Goal: Navigation & Orientation: Find specific page/section

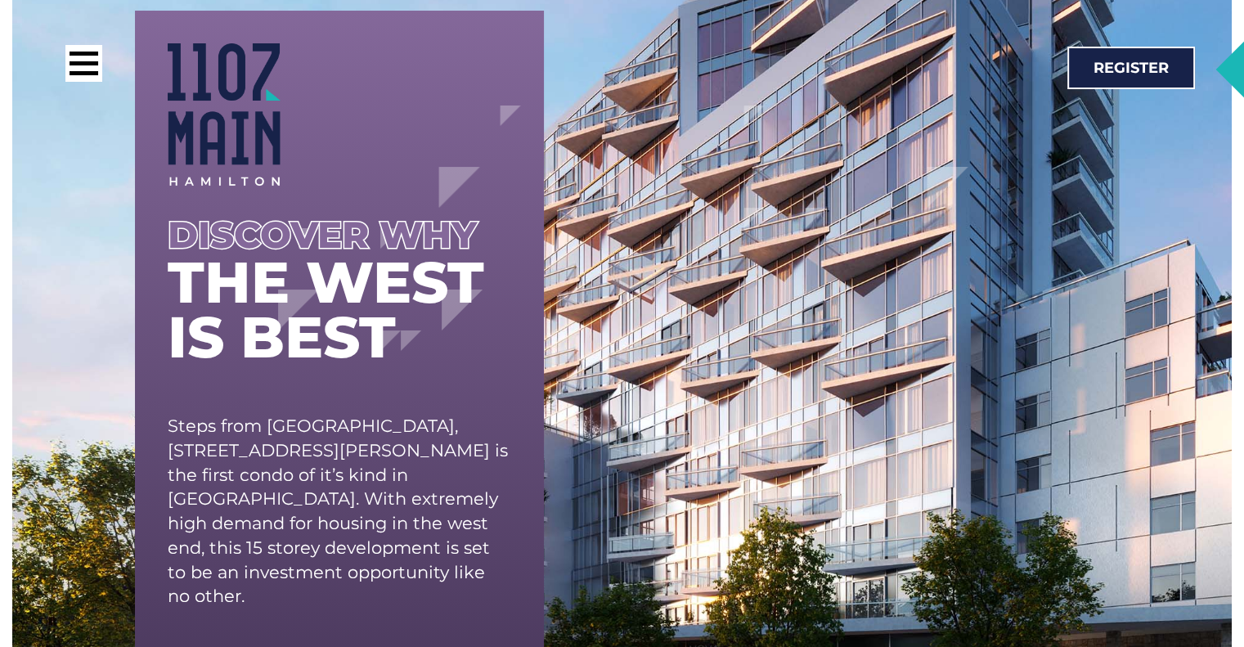
scroll to position [3356, 0]
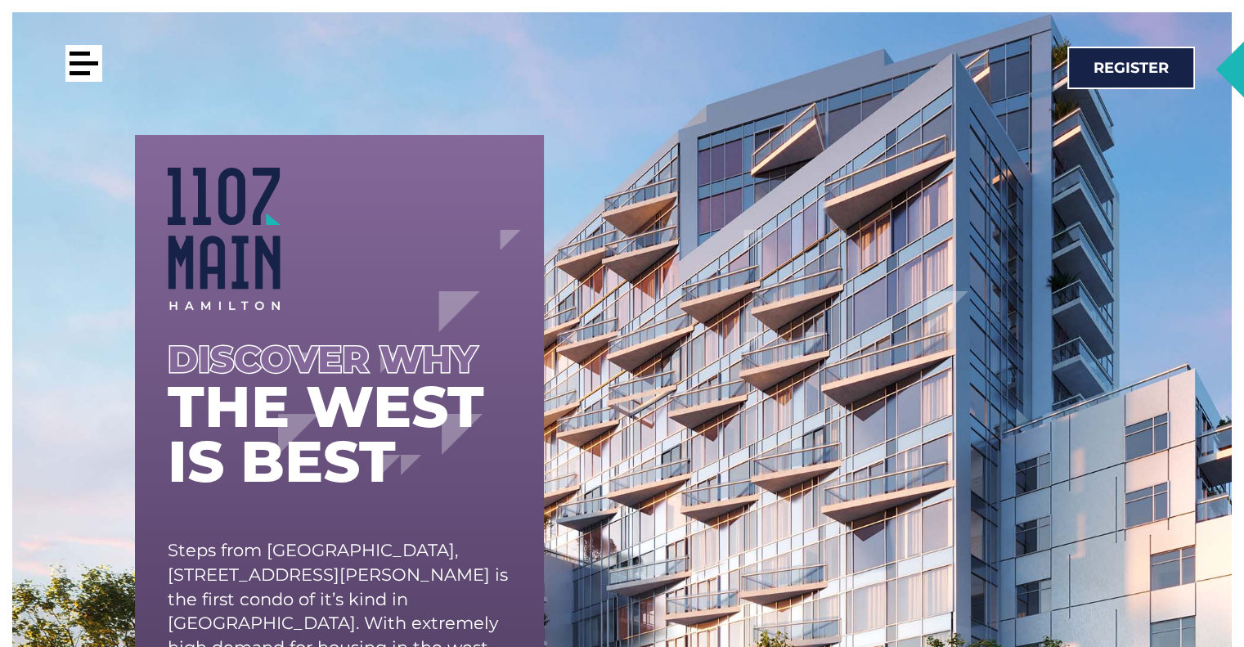
click at [78, 81] on div at bounding box center [83, 63] width 37 height 37
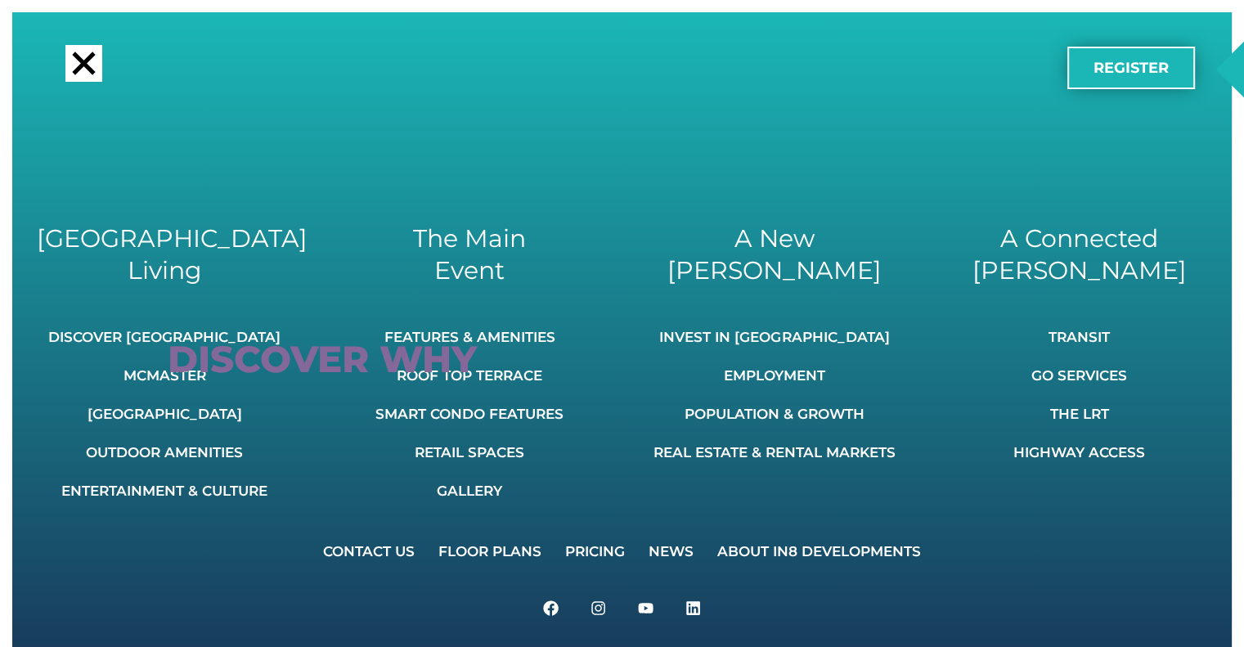
click at [1128, 65] on span "Register" at bounding box center [1130, 68] width 75 height 15
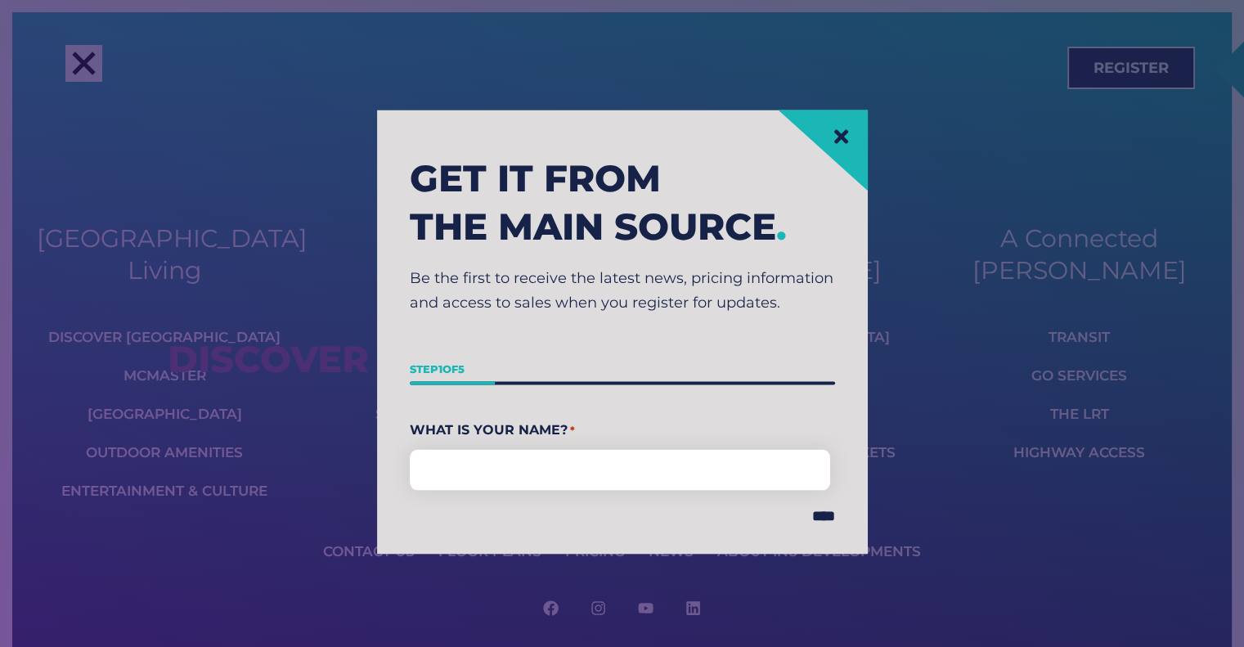
click at [845, 132] on icon at bounding box center [840, 136] width 14 height 14
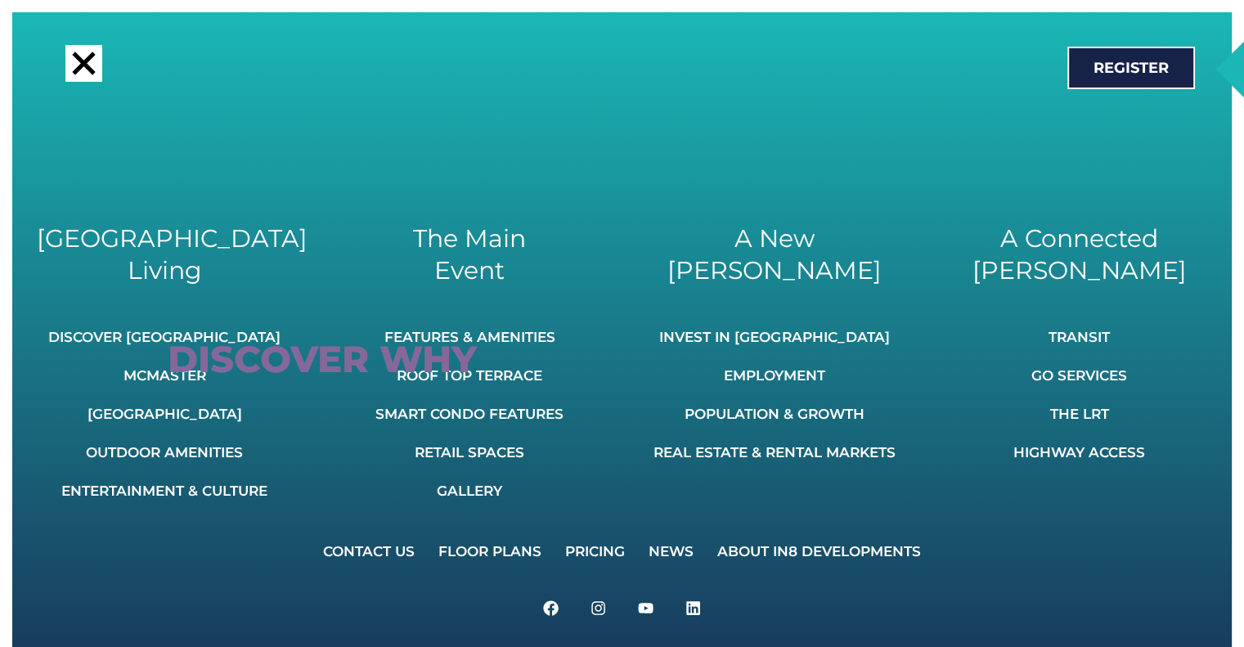
click at [78, 52] on div at bounding box center [83, 63] width 37 height 37
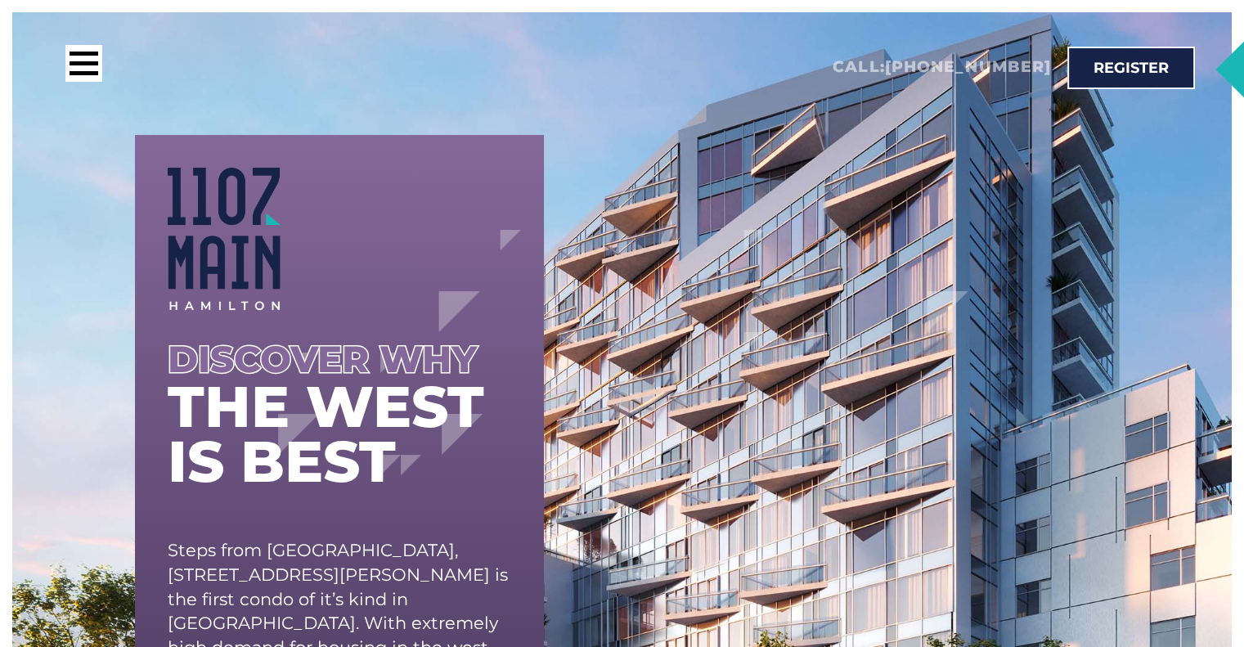
scroll to position [0, 0]
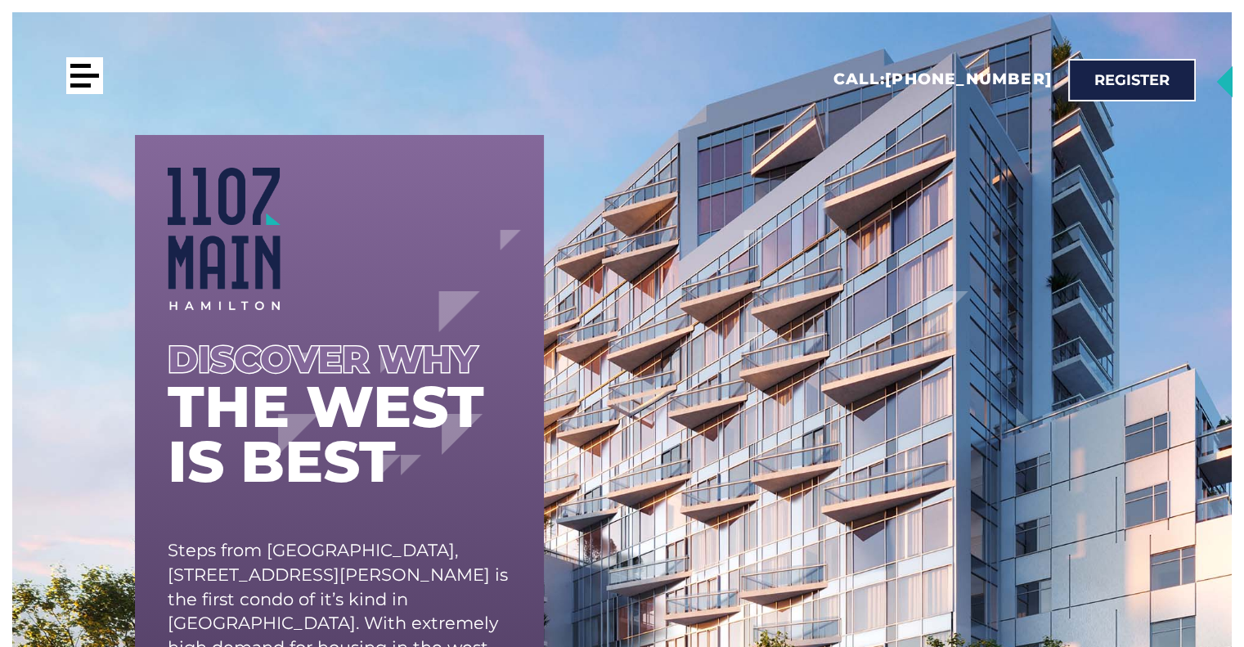
click at [74, 76] on div at bounding box center [84, 76] width 29 height 4
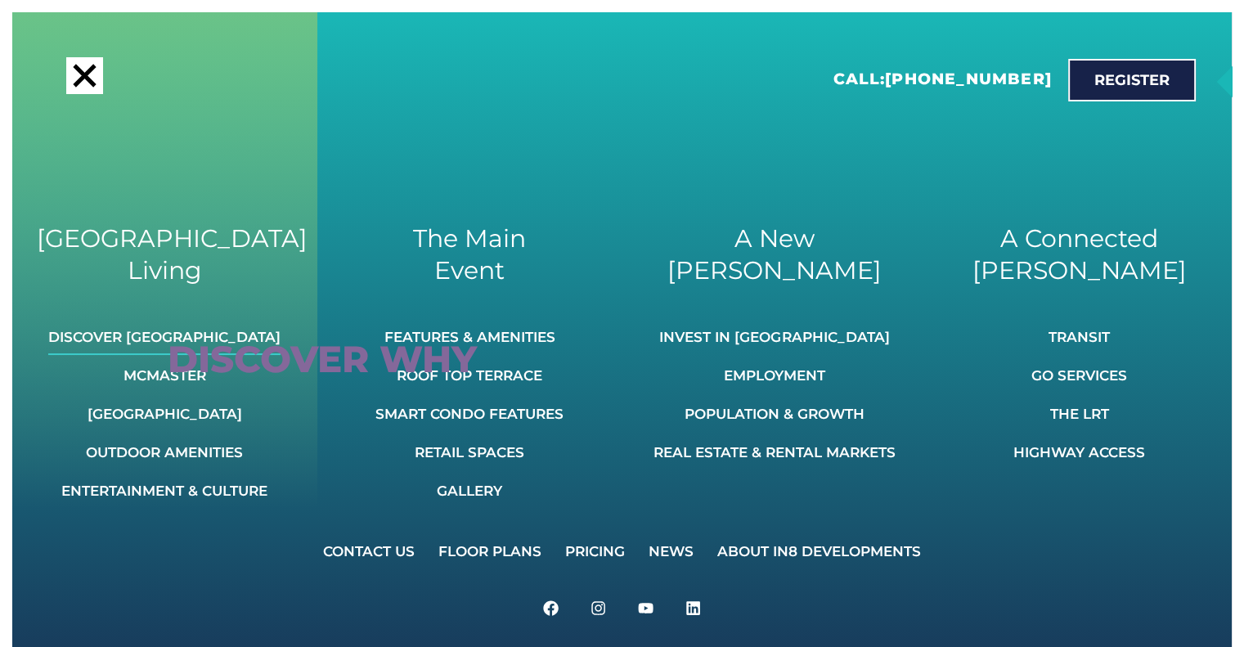
click at [165, 338] on link "Discover [GEOGRAPHIC_DATA]" at bounding box center [164, 337] width 232 height 36
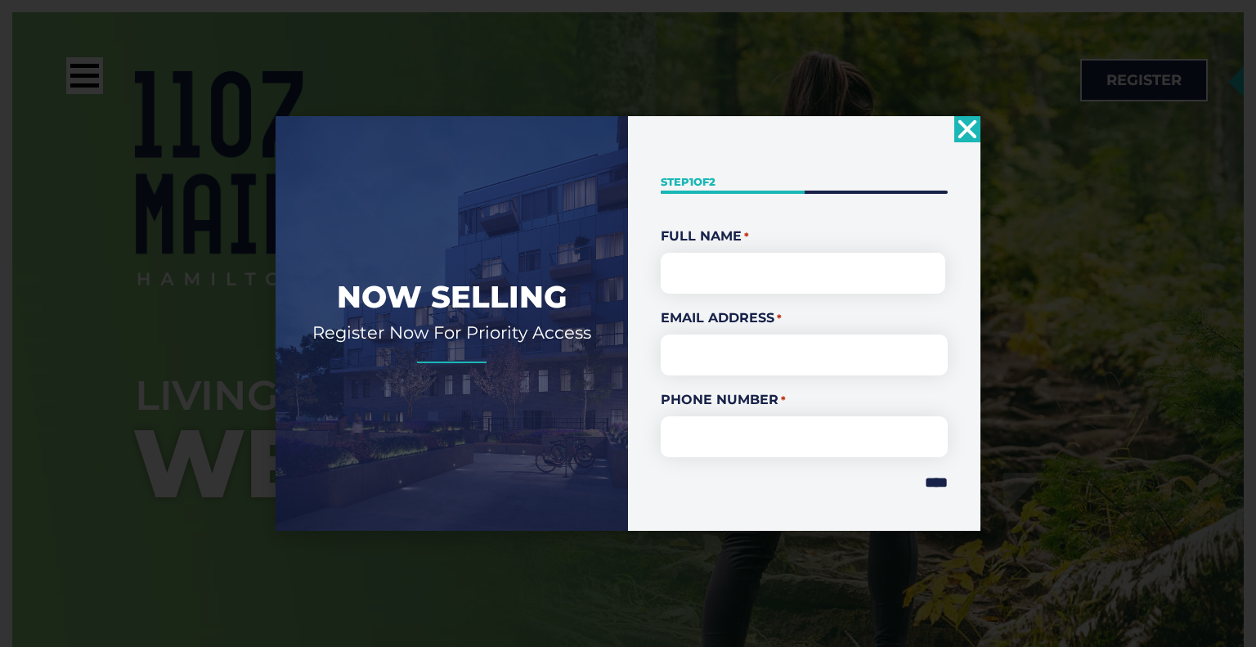
click at [967, 128] on use "Close" at bounding box center [967, 128] width 19 height 19
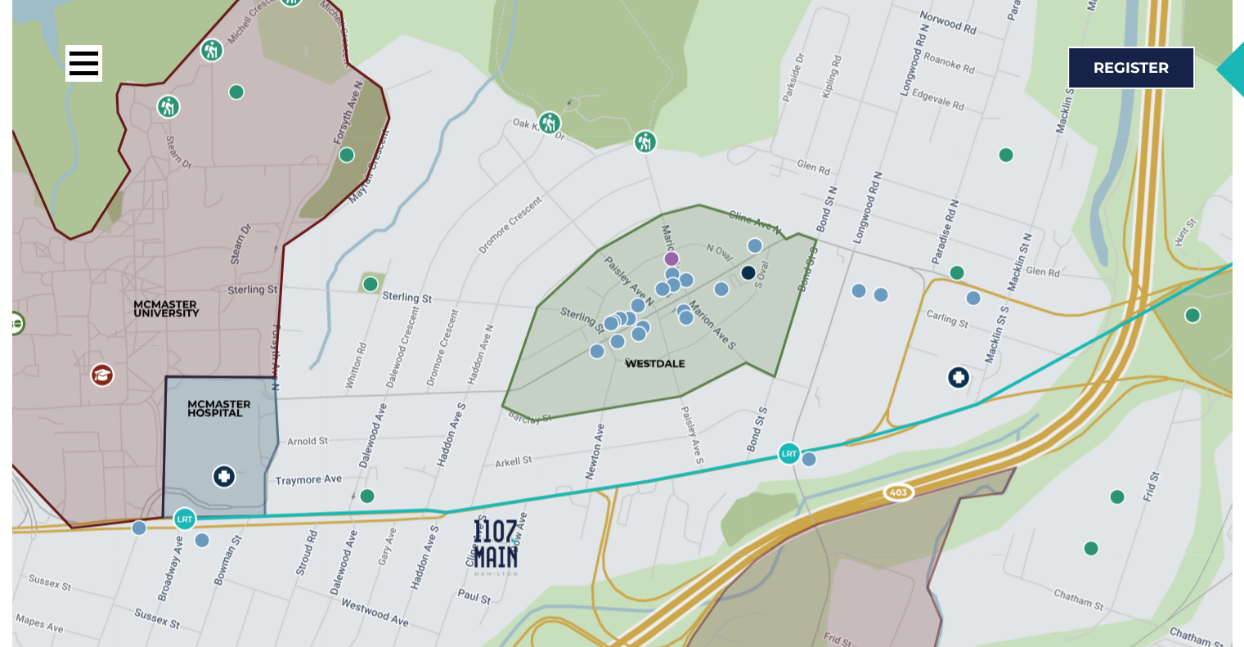
scroll to position [2669, 0]
